Goal: Task Accomplishment & Management: Complete application form

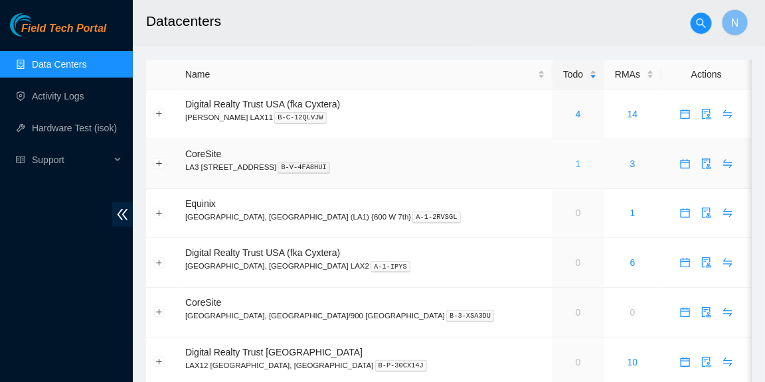
click at [575, 160] on link "1" at bounding box center [577, 164] width 5 height 11
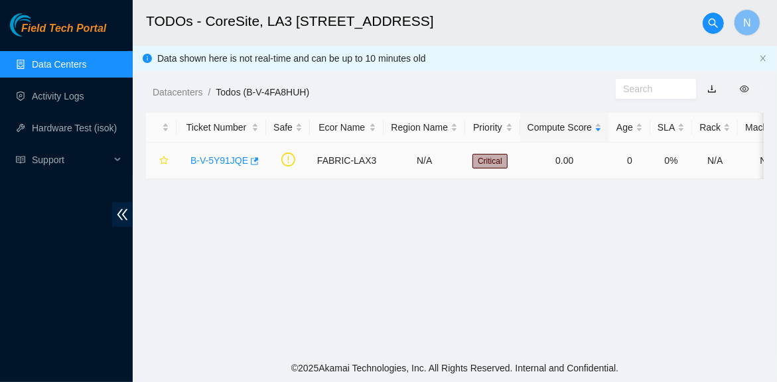
click at [224, 163] on link "B-V-5Y91JQE" at bounding box center [219, 160] width 58 height 11
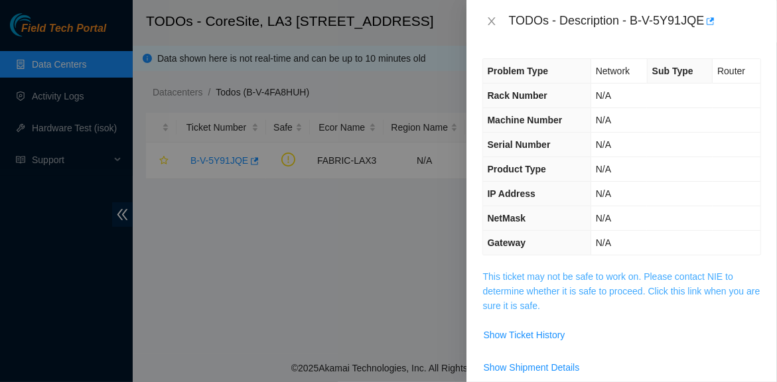
click at [539, 279] on link "This ticket may not be safe to work on. Please contact NIE to determine whether…" at bounding box center [621, 291] width 277 height 40
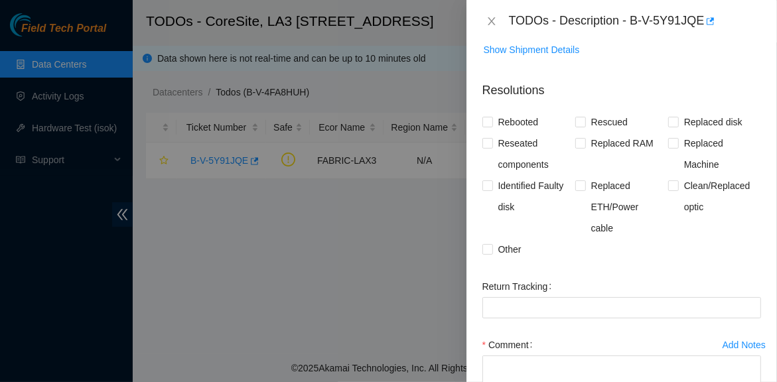
scroll to position [805, 0]
click at [488, 248] on input "Other" at bounding box center [487, 248] width 9 height 9
checkbox input "true"
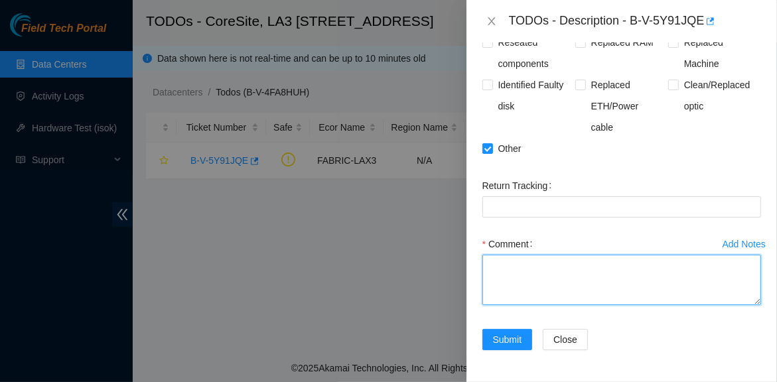
click at [549, 275] on textarea "Comment" at bounding box center [622, 280] width 279 height 50
paste textarea "B-V-5Y91JQE Side_A -Confirmed rack and machine serial -Visually checked port et…"
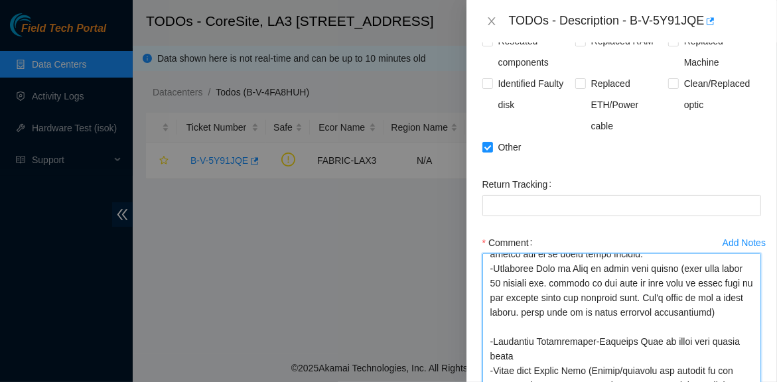
scroll to position [462, 0]
drag, startPoint x: 741, startPoint y: 299, endPoint x: 777, endPoint y: 406, distance: 113.3
click at [777, 382] on html "Field Tech Portal Data Centers Activity Logs Hardware Test (isok) Support TODOs…" at bounding box center [388, 191] width 777 height 382
type textarea "B-V-5Y91JQE Side_A -Confirmed rack and machine serial -Visually checked port et…"
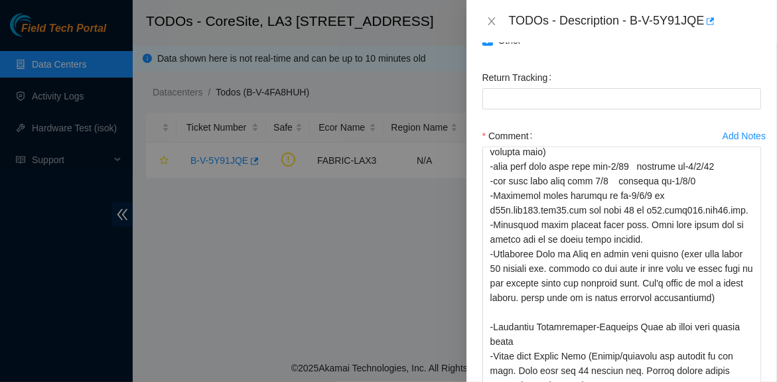
scroll to position [370, 0]
drag, startPoint x: 740, startPoint y: 300, endPoint x: 749, endPoint y: 392, distance: 92.7
click at [749, 382] on html "Field Tech Portal Data Centers Activity Logs Hardware Test (isok) Support TODOs…" at bounding box center [388, 191] width 777 height 382
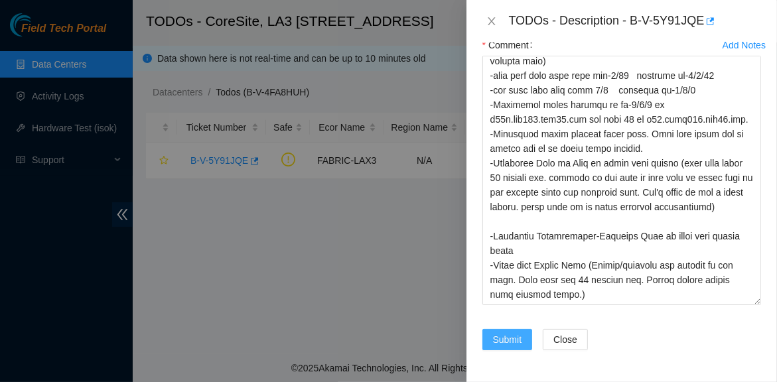
click at [513, 340] on span "Submit" at bounding box center [507, 340] width 29 height 15
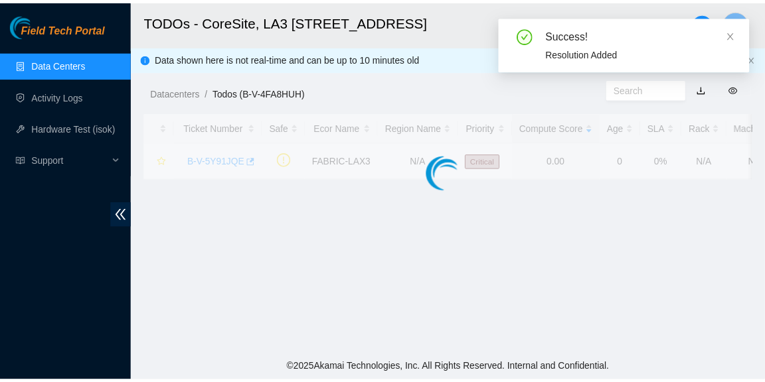
scroll to position [514, 0]
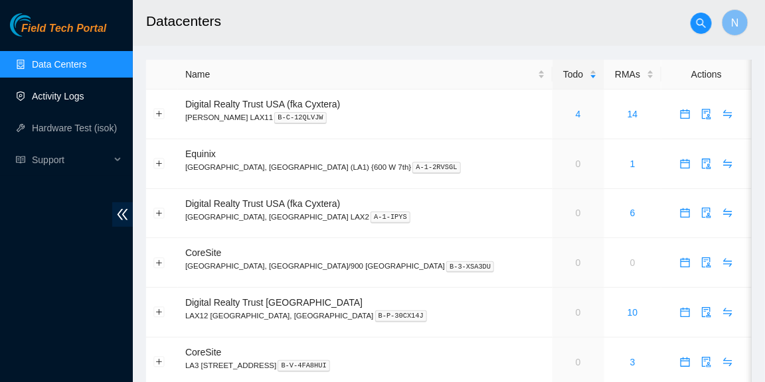
click at [68, 96] on link "Activity Logs" at bounding box center [58, 96] width 52 height 11
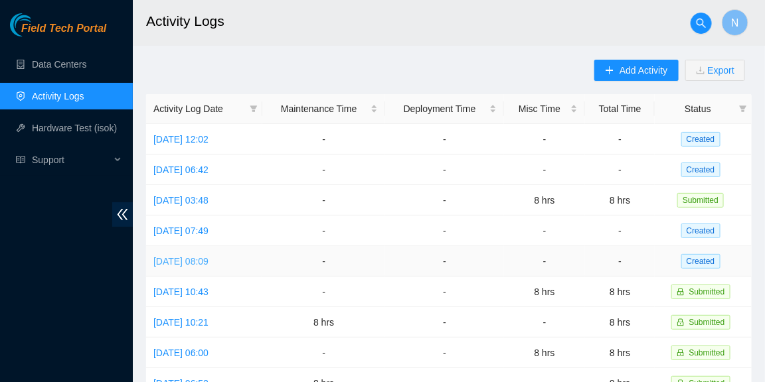
click at [208, 259] on link "Mon, 06 Oct 2025 08:09" at bounding box center [180, 261] width 55 height 11
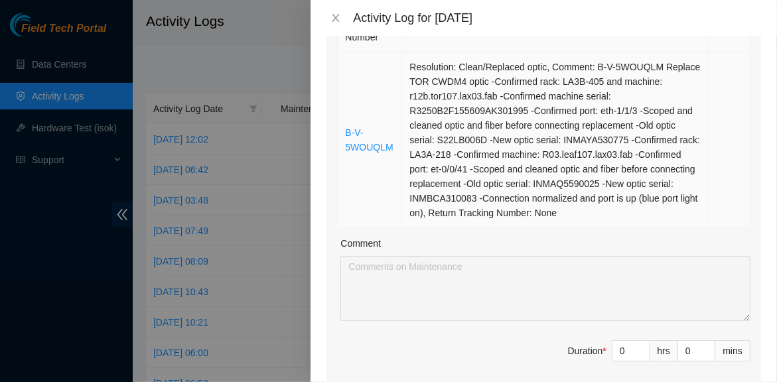
scroll to position [309, 0]
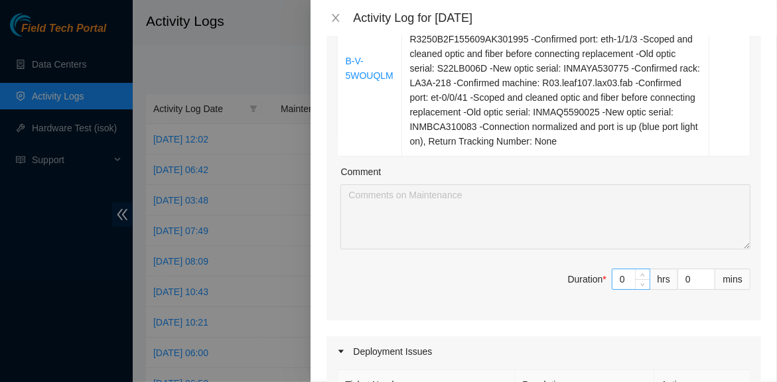
click at [615, 289] on input "0" at bounding box center [631, 279] width 37 height 20
type input "8"
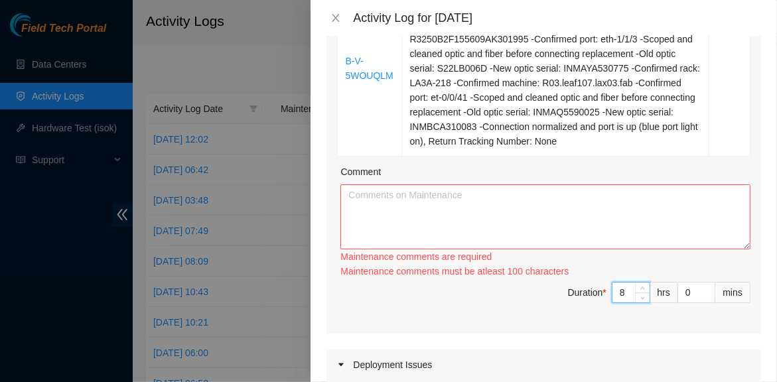
type input "8"
click at [452, 208] on textarea "Comment" at bounding box center [545, 217] width 410 height 65
paste textarea "B-V-5WOUQLM Replace TOR CWDM4 optics -Confirmed rack: LA3B-405 and machine: r12…"
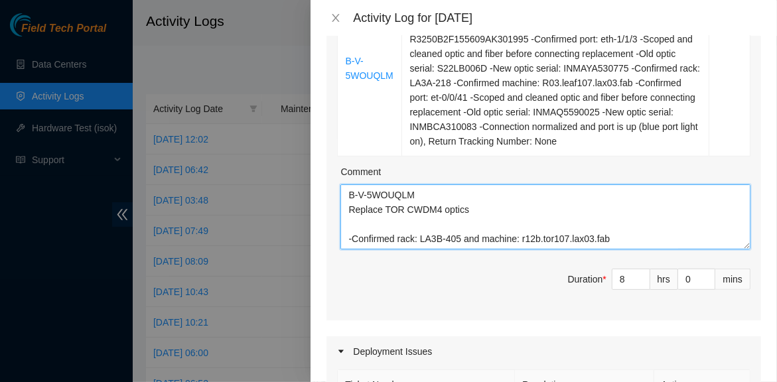
scroll to position [186, 0]
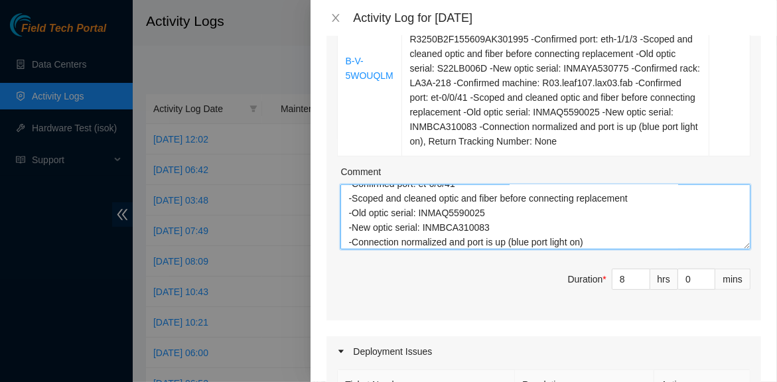
type textarea "B-V-5WOUQLM Replace TOR CWDM4 optics -Confirmed rack: LA3B-405 and machine: r12…"
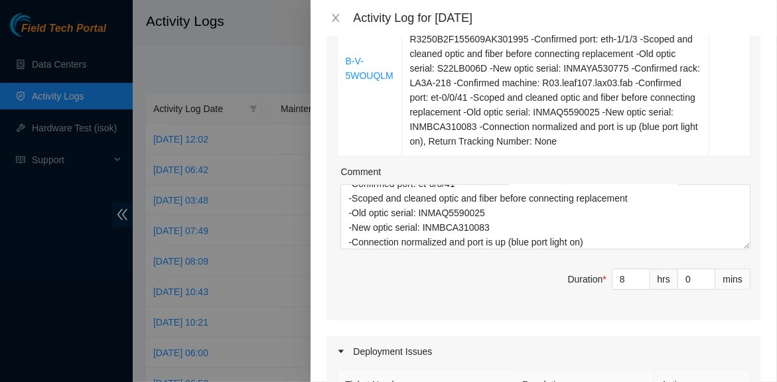
click at [755, 207] on div "Note: This activity log is for informational purposes only. You will not be pai…" at bounding box center [544, 209] width 467 height 346
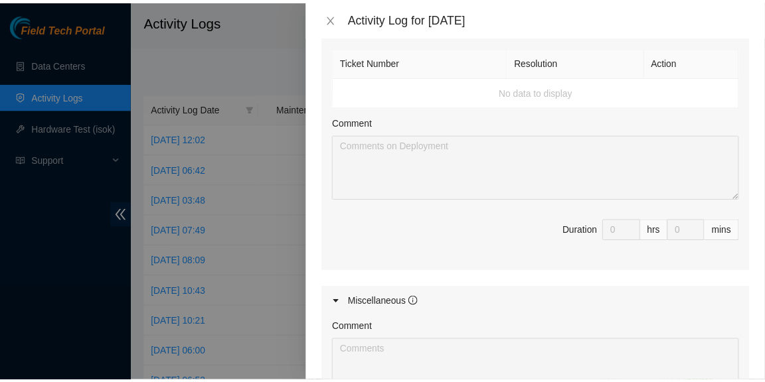
scroll to position [884, 0]
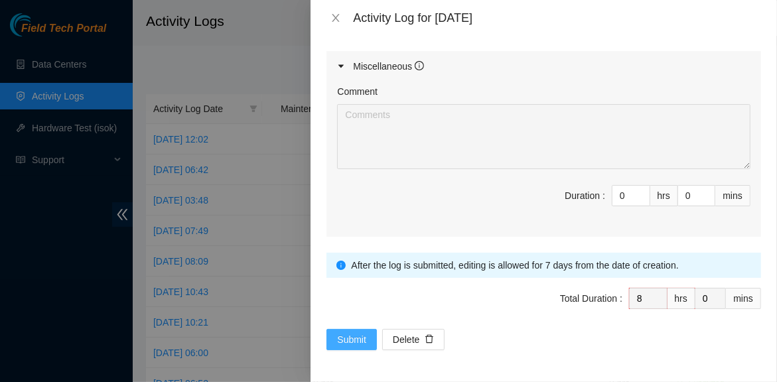
click at [362, 344] on span "Submit" at bounding box center [351, 340] width 29 height 15
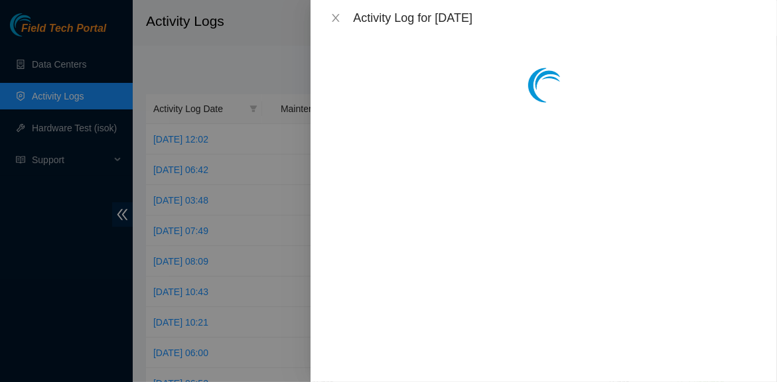
scroll to position [0, 0]
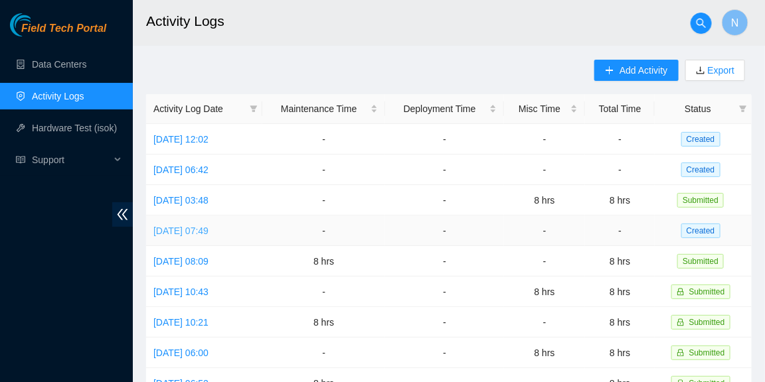
click at [208, 232] on link "Tue, 07 Oct 2025 07:49" at bounding box center [180, 231] width 55 height 11
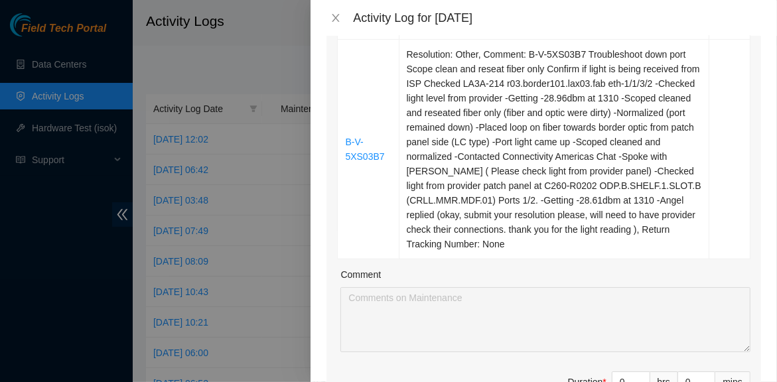
scroll to position [360, 0]
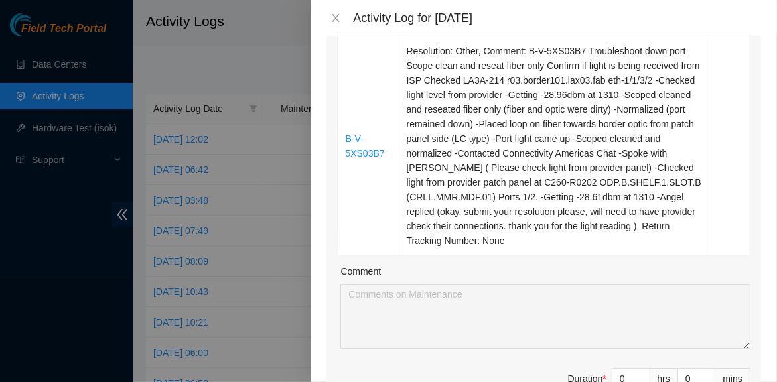
click at [249, 80] on div at bounding box center [388, 191] width 777 height 382
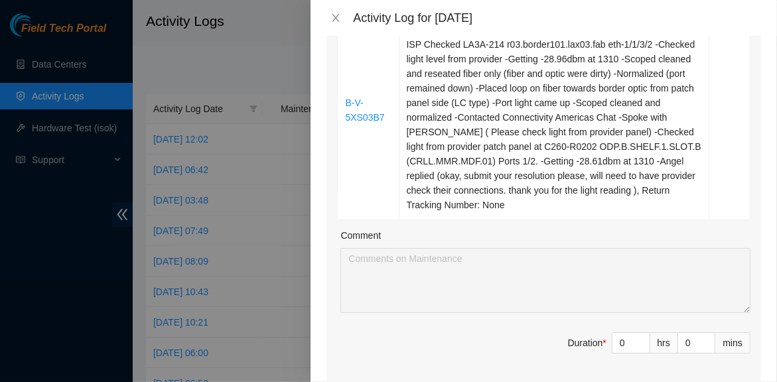
scroll to position [397, 0]
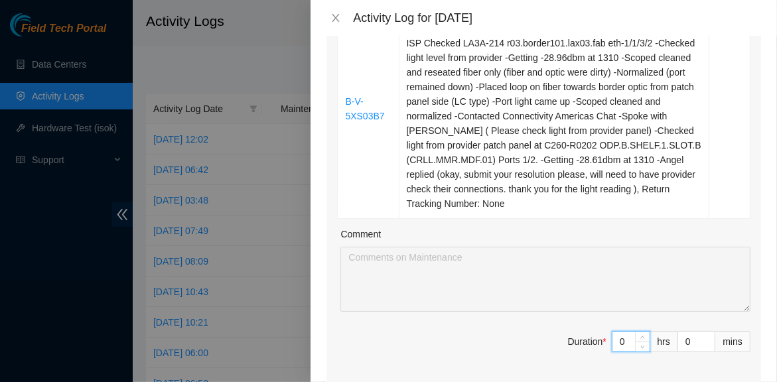
click at [615, 332] on input "0" at bounding box center [631, 342] width 37 height 20
type input "8"
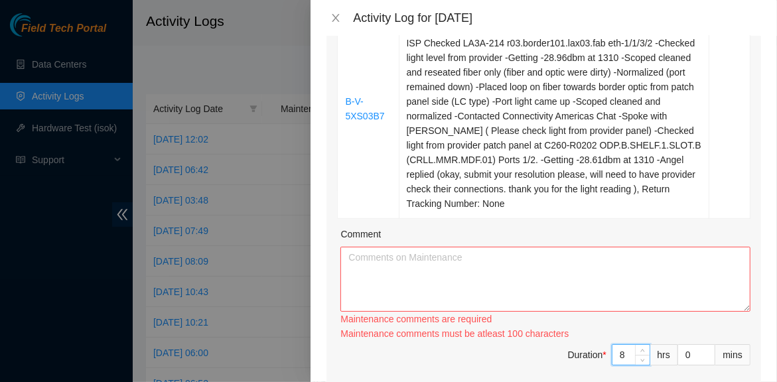
type input "8"
click at [483, 247] on textarea "Comment" at bounding box center [545, 279] width 410 height 65
paste textarea "B-V-5XS03B7 Troubleshoot down port Scope clean and reseat fiber only Confirm if…"
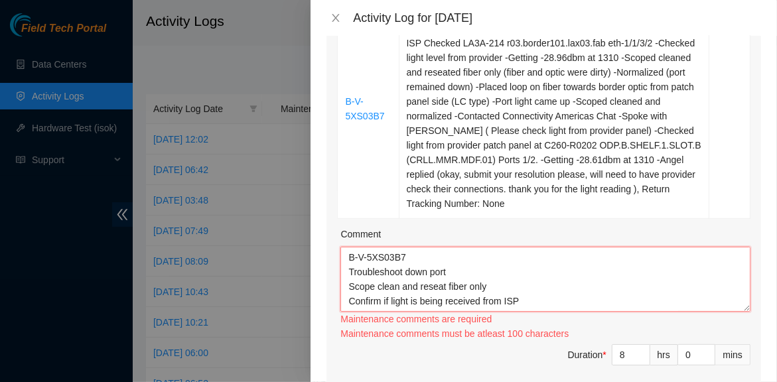
scroll to position [303, 0]
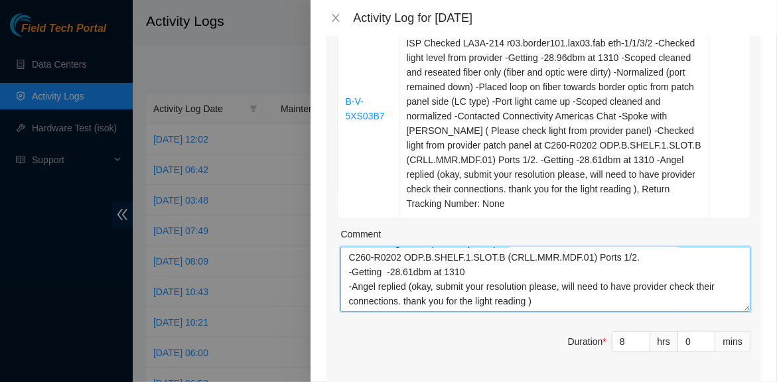
type textarea "B-V-5XS03B7 Troubleshoot down port Scope clean and reseat fiber only Confirm if…"
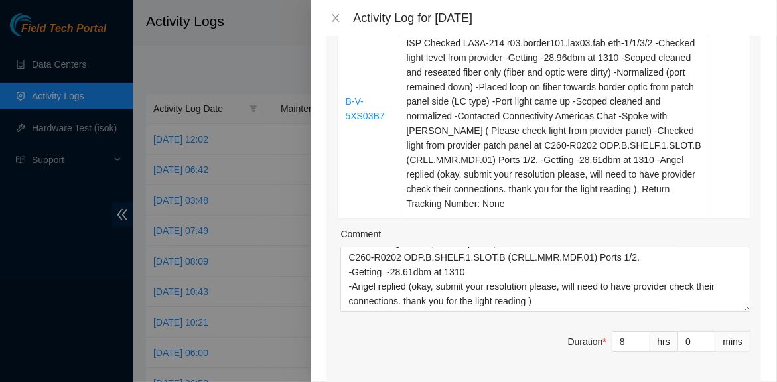
click at [466, 304] on div "Ticket Number Resolution Action B-V-5QKKQBD Resolution: Other, Comment: B-V-5QK…" at bounding box center [544, 123] width 435 height 520
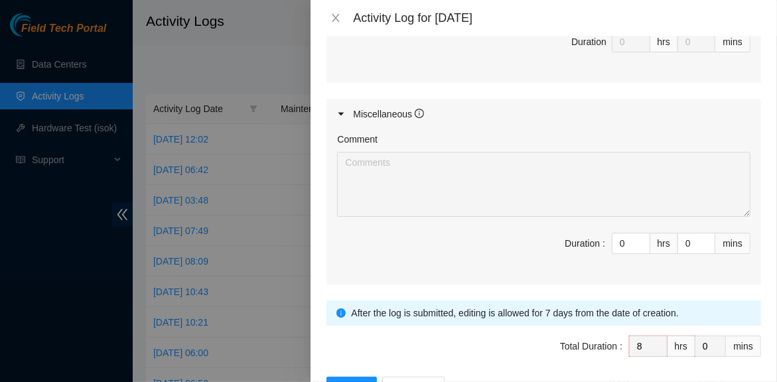
scroll to position [1002, 0]
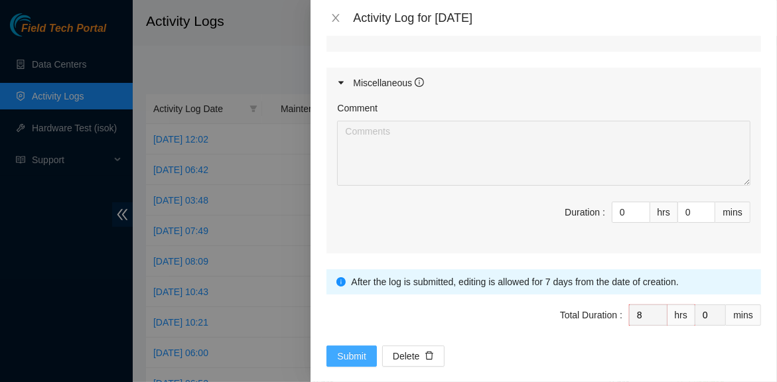
click at [337, 349] on span "Submit" at bounding box center [351, 356] width 29 height 15
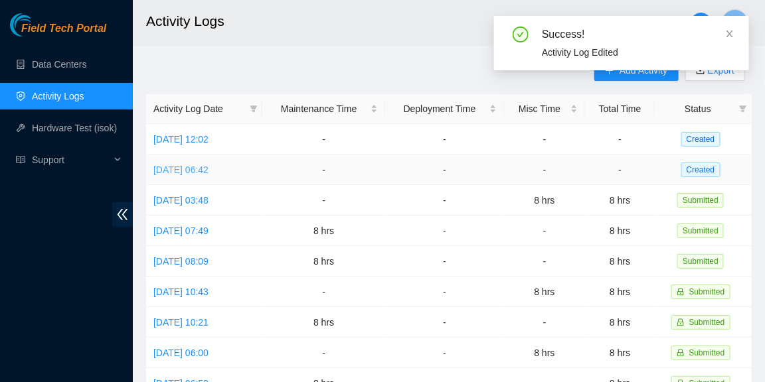
click at [208, 169] on link "Thu, 09 Oct 2025 06:42" at bounding box center [180, 170] width 55 height 11
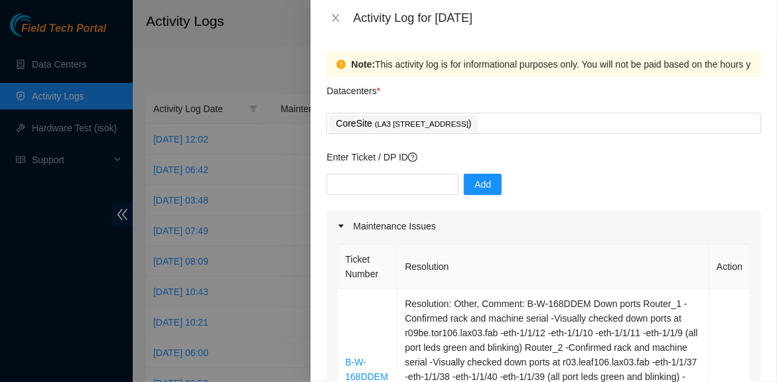
click at [233, 70] on div at bounding box center [388, 191] width 777 height 382
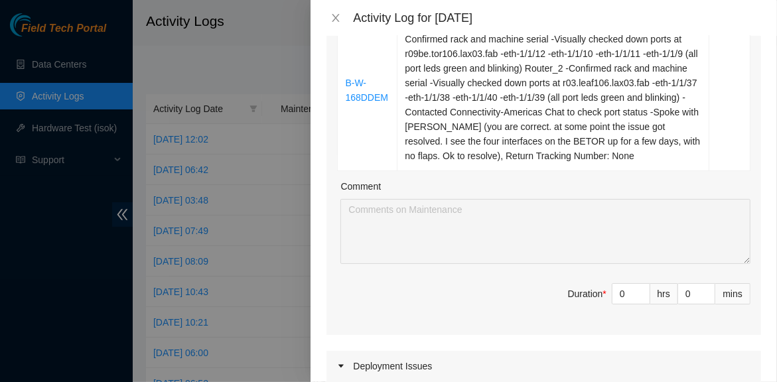
scroll to position [283, 0]
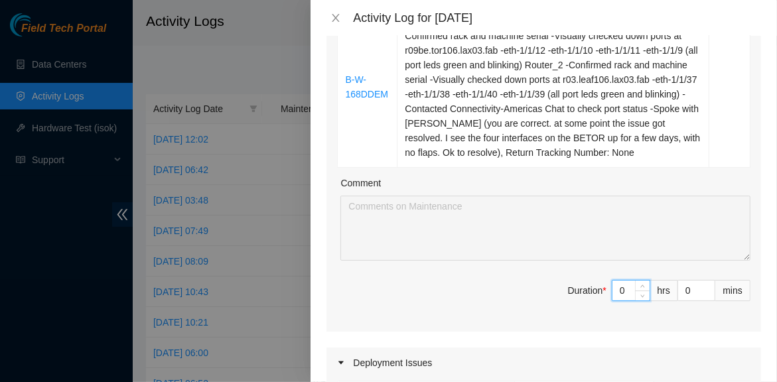
click at [613, 301] on input "0" at bounding box center [631, 291] width 37 height 20
type input "8"
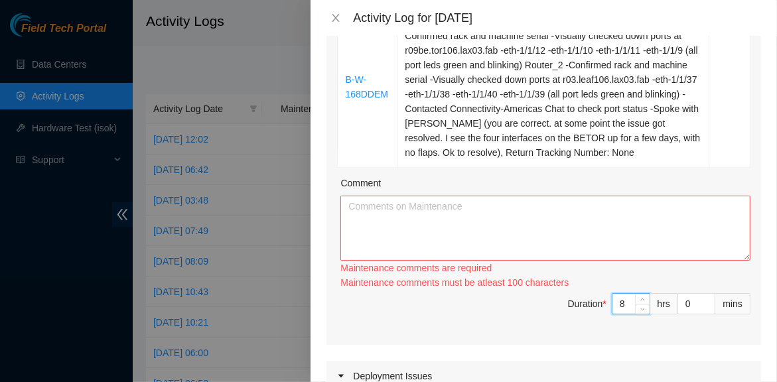
type input "8"
click at [506, 241] on textarea "Comment" at bounding box center [545, 228] width 410 height 65
paste textarea "B-W-168DDEM Down port Router_1 -Confirmed rack and machine serial -Visually che…"
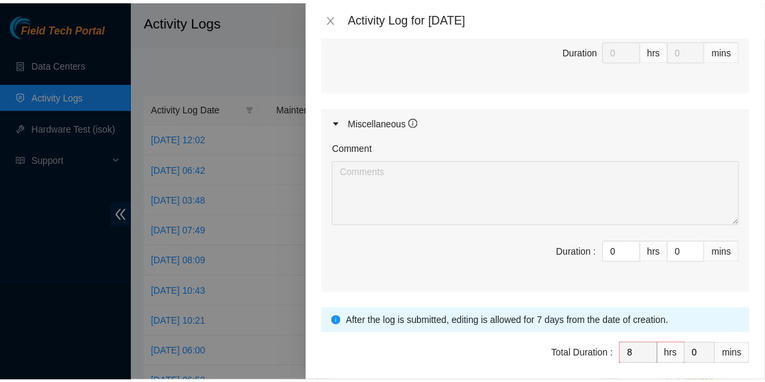
scroll to position [870, 0]
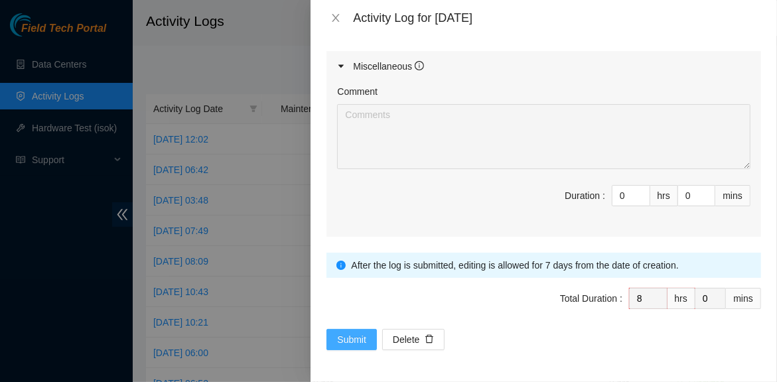
type textarea "B-W-168DDEM Down port Router_1 -Confirmed rack and machine serial -Visually che…"
click at [360, 339] on span "Submit" at bounding box center [351, 340] width 29 height 15
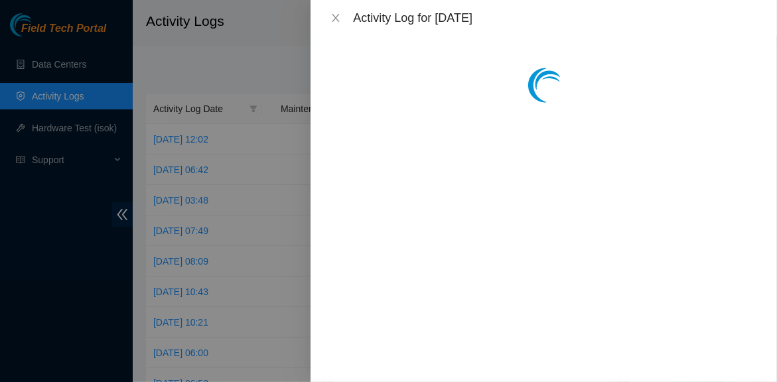
scroll to position [0, 0]
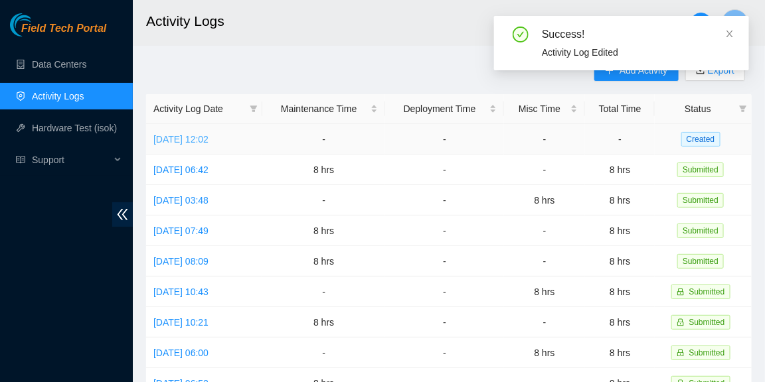
click at [208, 137] on link "Fri, 10 Oct 2025 12:02" at bounding box center [180, 139] width 55 height 11
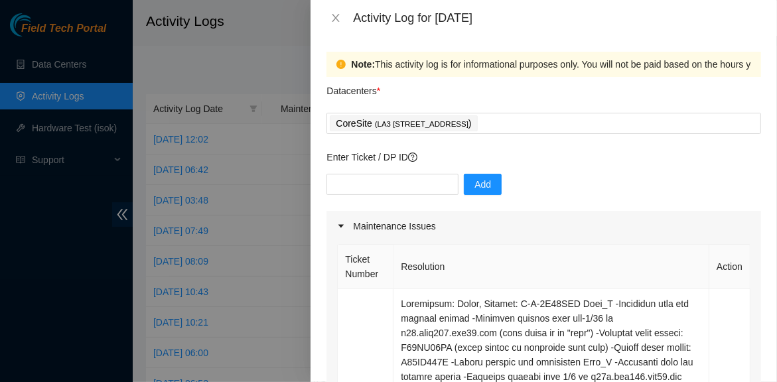
click at [240, 50] on div at bounding box center [388, 191] width 777 height 382
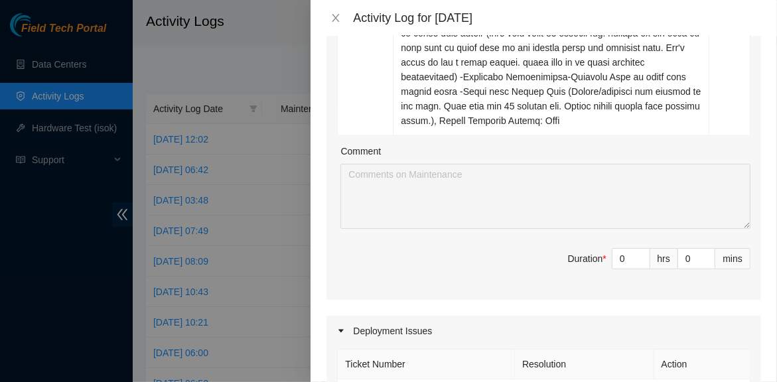
scroll to position [505, 0]
click at [619, 263] on input "0" at bounding box center [631, 258] width 37 height 20
type input "8"
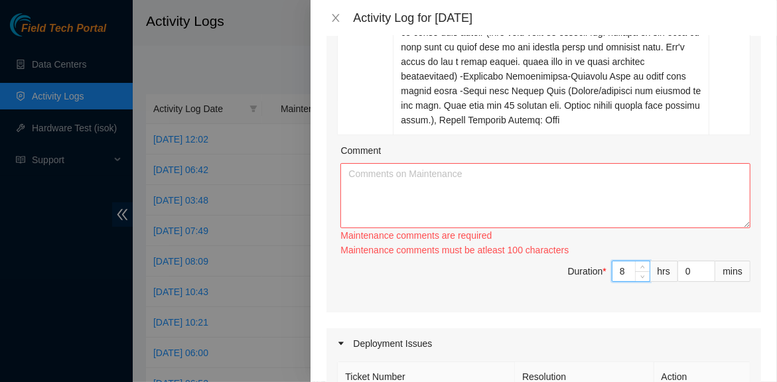
type input "8"
click at [522, 189] on textarea "Comment" at bounding box center [545, 195] width 410 height 65
paste textarea "B-V-5Y91JQE Side_A -Confirmed rack and machine serial -Visually checked port et…"
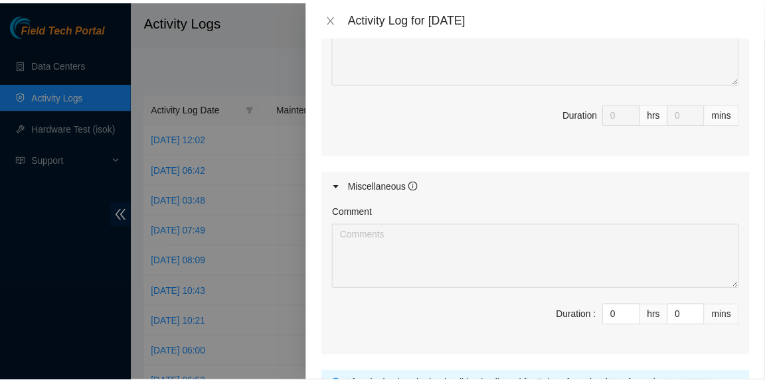
scroll to position [1045, 0]
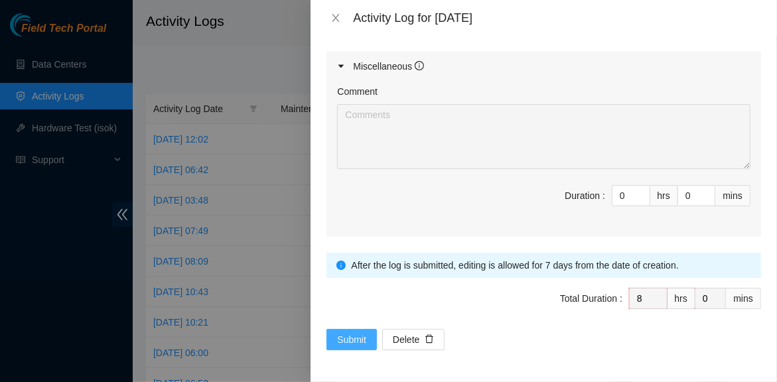
type textarea "B-V-5Y91JQE Side_A -Confirmed rack and machine serial -Visually checked port et…"
click at [349, 336] on span "Submit" at bounding box center [351, 340] width 29 height 15
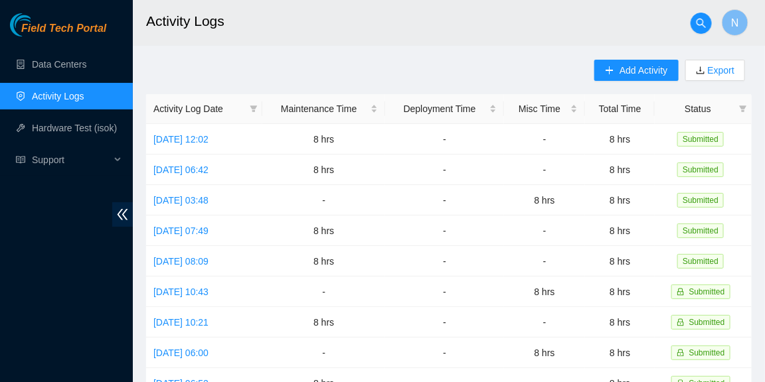
click at [82, 61] on link "Data Centers" at bounding box center [59, 64] width 54 height 11
